Goal: Information Seeking & Learning: Learn about a topic

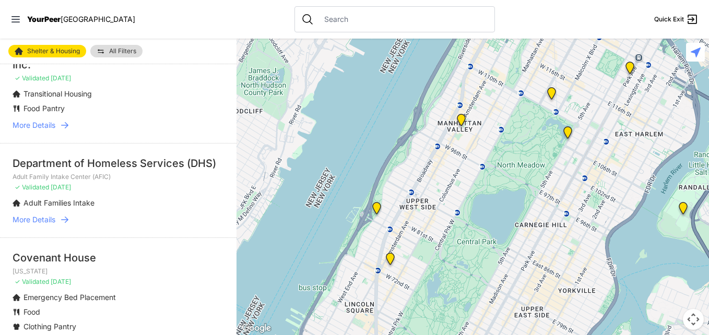
scroll to position [1097, 0]
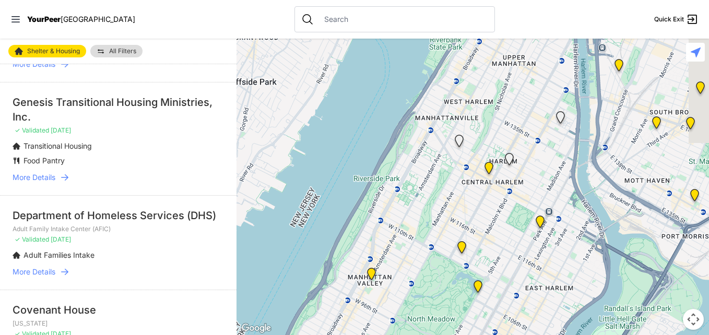
drag, startPoint x: 623, startPoint y: 103, endPoint x: 530, endPoint y: 263, distance: 184.7
click at [530, 263] on div at bounding box center [473, 187] width 473 height 297
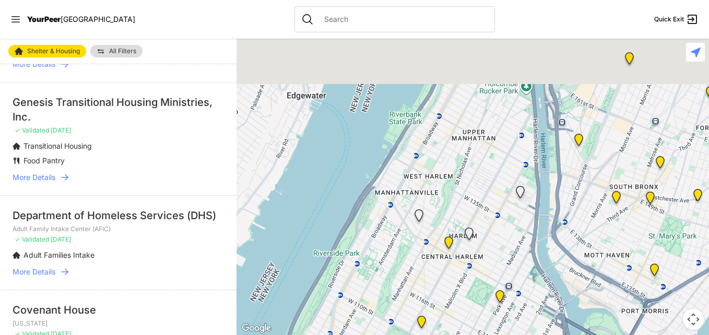
drag, startPoint x: 565, startPoint y: 166, endPoint x: 521, endPoint y: 252, distance: 96.9
click at [521, 252] on div at bounding box center [473, 187] width 473 height 297
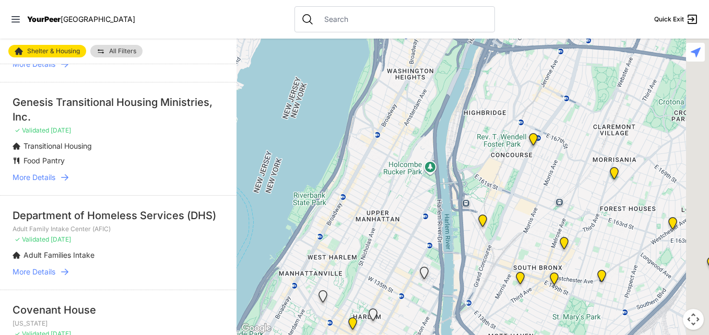
drag, startPoint x: 577, startPoint y: 196, endPoint x: 443, endPoint y: 263, distance: 149.7
click at [443, 263] on div at bounding box center [473, 187] width 473 height 297
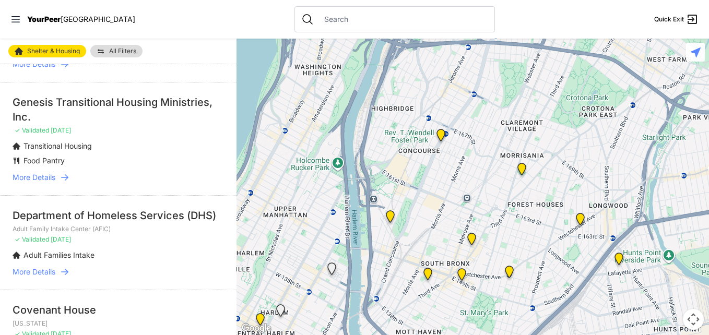
drag, startPoint x: 515, startPoint y: 202, endPoint x: 430, endPoint y: 190, distance: 86.0
click at [430, 190] on div at bounding box center [473, 187] width 473 height 297
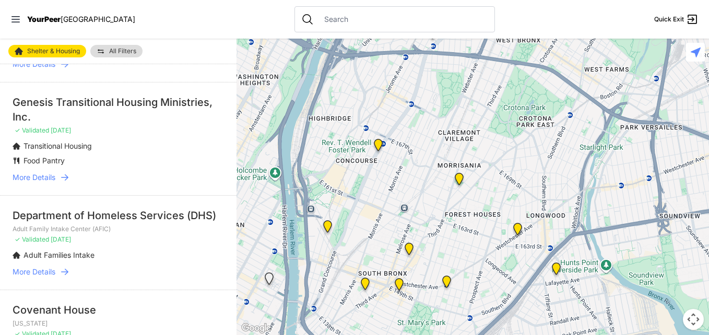
drag, startPoint x: 535, startPoint y: 160, endPoint x: 513, endPoint y: 180, distance: 29.2
click at [513, 180] on div at bounding box center [473, 187] width 473 height 297
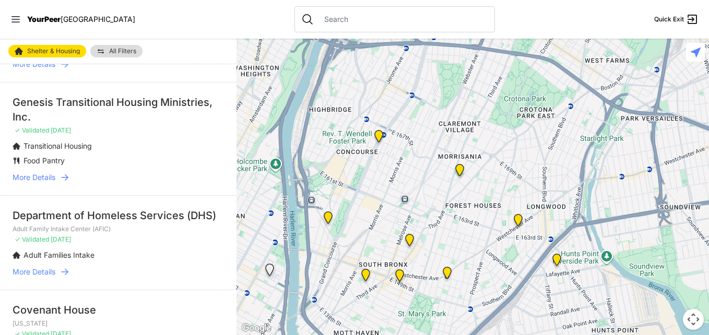
click at [519, 220] on img "Bronx" at bounding box center [518, 222] width 21 height 25
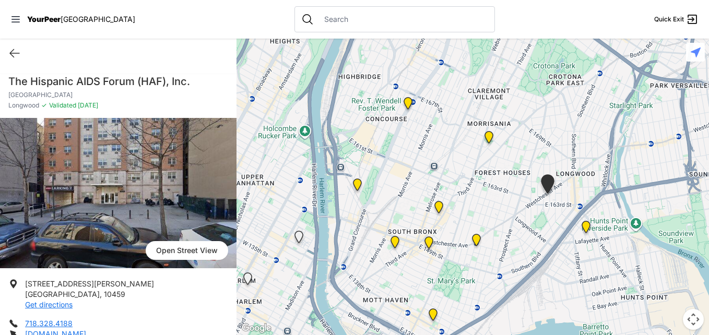
drag, startPoint x: 366, startPoint y: 162, endPoint x: 442, endPoint y: 172, distance: 77.0
click at [442, 172] on div at bounding box center [473, 187] width 473 height 297
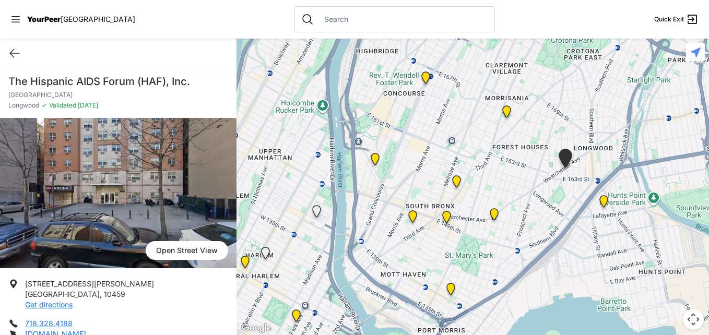
drag, startPoint x: 503, startPoint y: 182, endPoint x: 532, endPoint y: 138, distance: 52.0
click at [532, 138] on div at bounding box center [473, 187] width 473 height 297
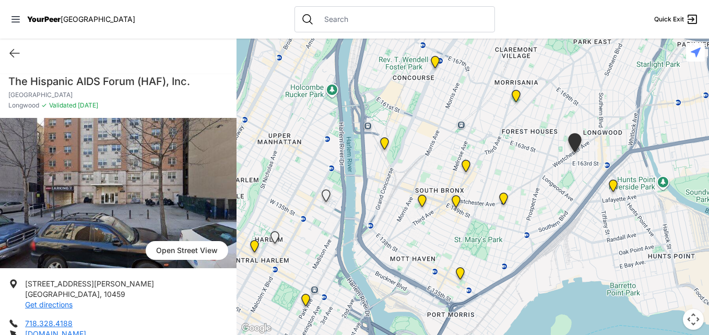
drag, startPoint x: 658, startPoint y: 27, endPoint x: 634, endPoint y: 56, distance: 37.8
click at [652, 34] on nav "YourPeer [GEOGRAPHIC_DATA] Quick Exit" at bounding box center [354, 19] width 709 height 39
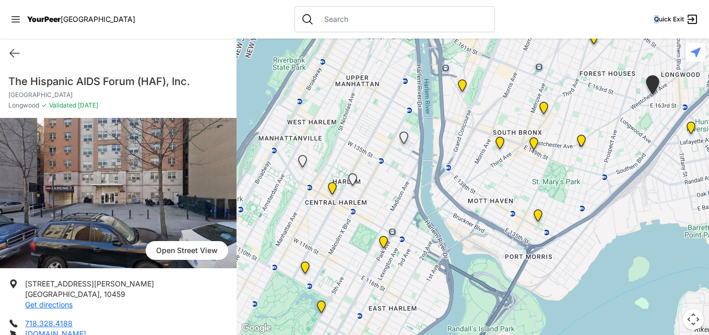
drag, startPoint x: 423, startPoint y: 172, endPoint x: 502, endPoint y: 112, distance: 99.2
click at [502, 112] on div at bounding box center [473, 187] width 473 height 297
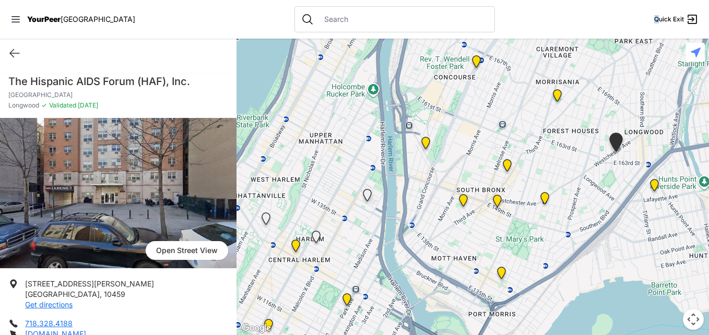
drag, startPoint x: 458, startPoint y: 146, endPoint x: 385, endPoint y: 240, distance: 118.8
click at [386, 240] on div at bounding box center [473, 187] width 473 height 297
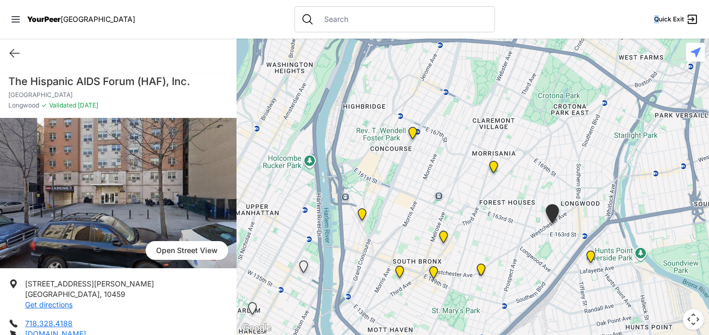
drag, startPoint x: 456, startPoint y: 179, endPoint x: 427, endPoint y: 205, distance: 39.2
click at [427, 218] on div at bounding box center [473, 187] width 473 height 297
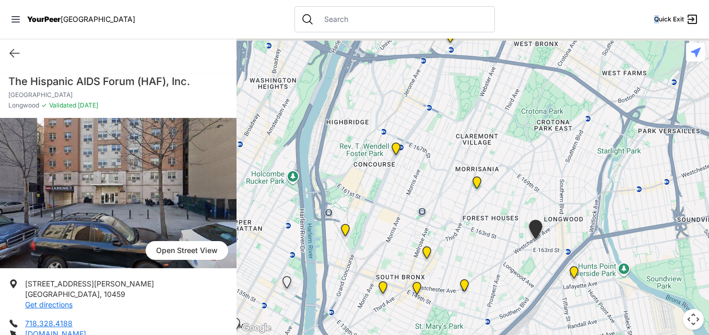
drag, startPoint x: 450, startPoint y: 172, endPoint x: 436, endPoint y: 191, distance: 23.5
click at [436, 191] on div at bounding box center [473, 187] width 473 height 297
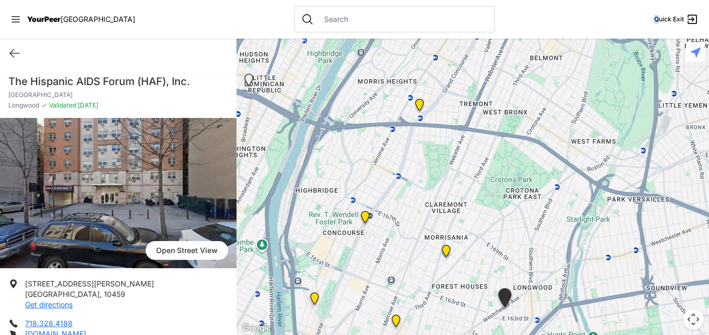
drag, startPoint x: 544, startPoint y: 183, endPoint x: 514, endPoint y: 253, distance: 75.4
click at [514, 253] on div at bounding box center [473, 187] width 473 height 297
select select "recentlyUpdated"
